Goal: Task Accomplishment & Management: Use online tool/utility

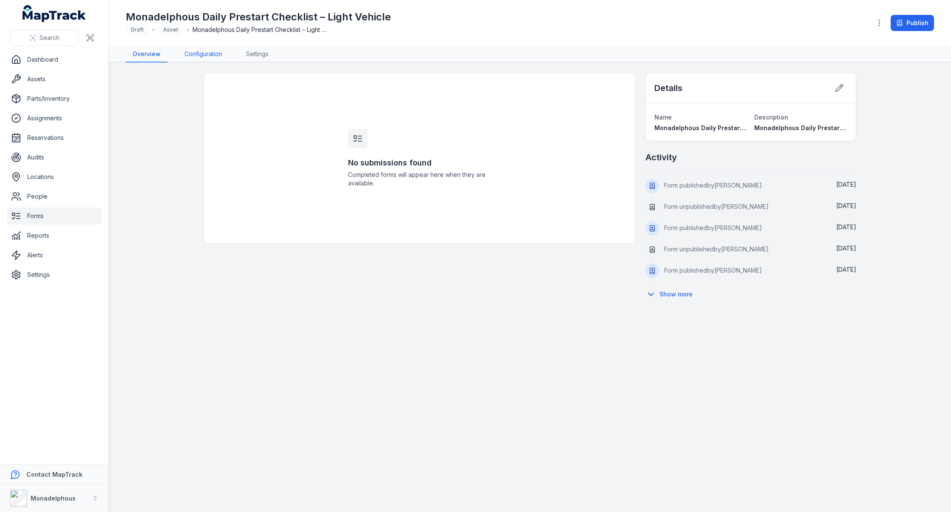
click at [200, 54] on link "Configuration" at bounding box center [203, 54] width 51 height 16
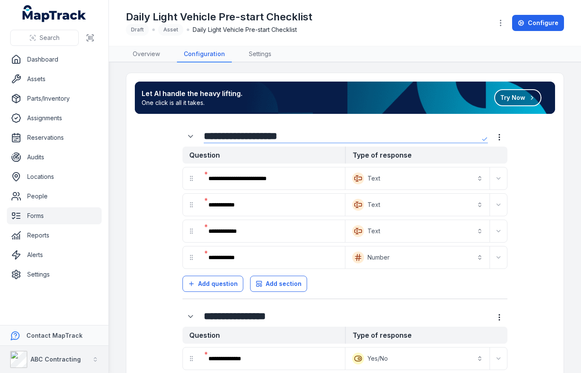
click at [48, 360] on strong "ABC Contracting" at bounding box center [56, 359] width 50 height 7
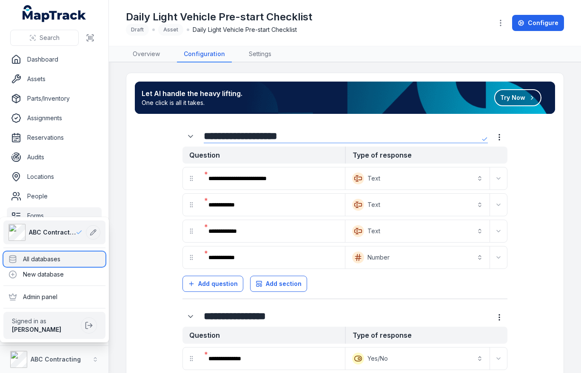
click at [69, 261] on div "All databases" at bounding box center [54, 259] width 102 height 15
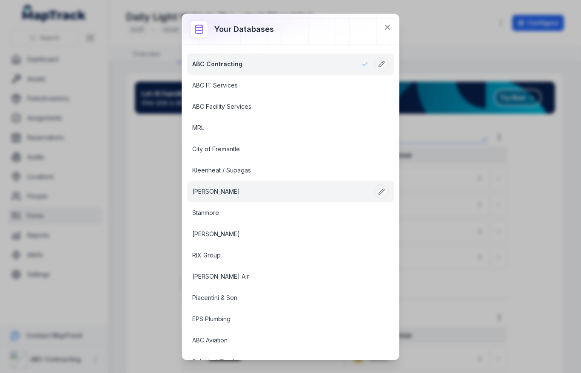
scroll to position [1158, 0]
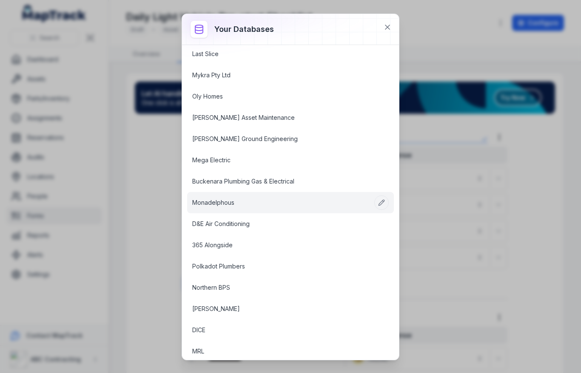
click at [257, 201] on link "Monadelphous" at bounding box center [280, 202] width 176 height 9
